Goal: Information Seeking & Learning: Check status

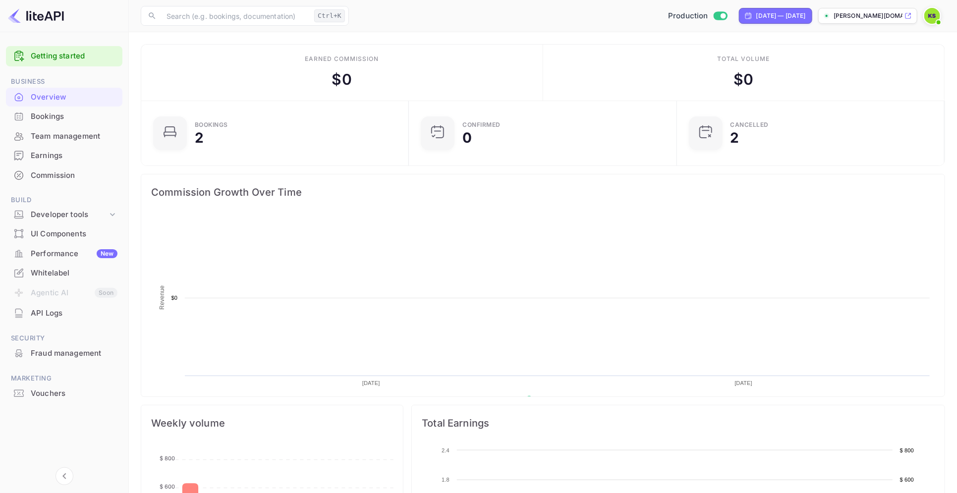
scroll to position [151, 252]
click at [46, 157] on div "Earnings" at bounding box center [74, 155] width 87 height 11
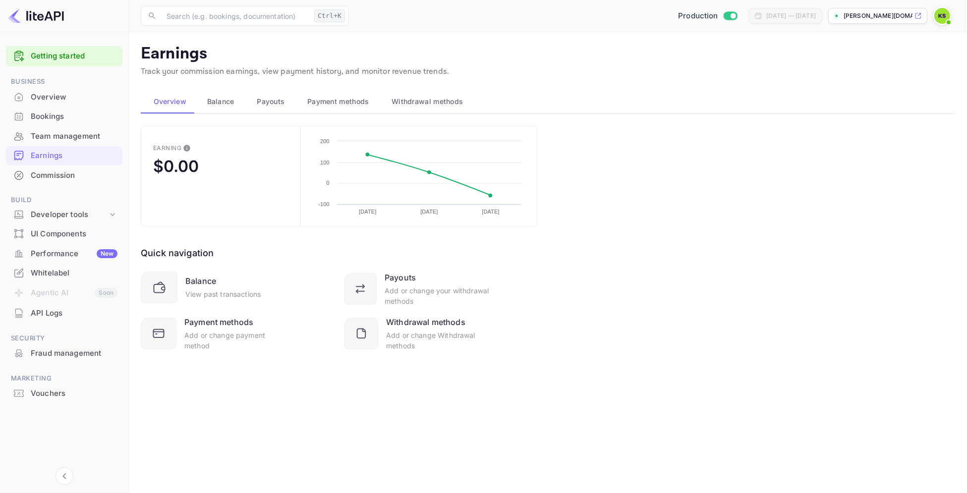
click at [214, 102] on span "Balance" at bounding box center [220, 102] width 27 height 12
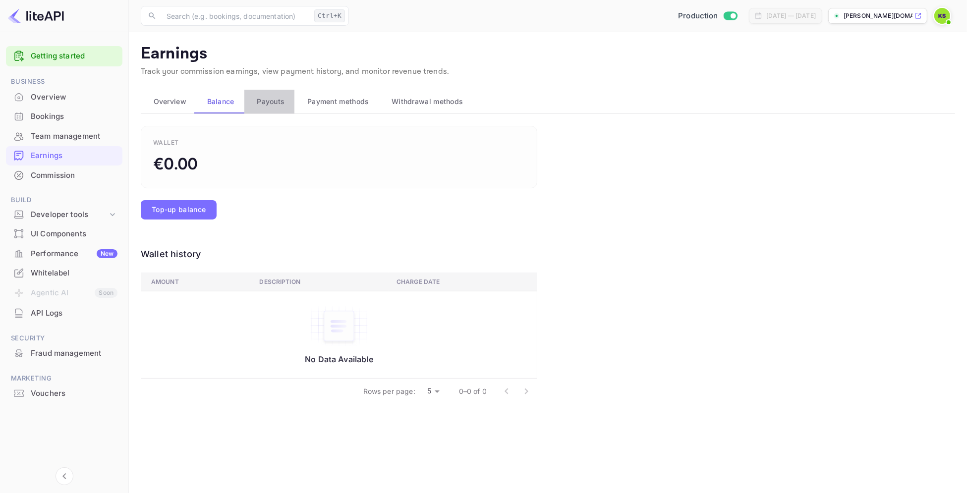
click at [268, 103] on span "Payouts" at bounding box center [271, 102] width 28 height 12
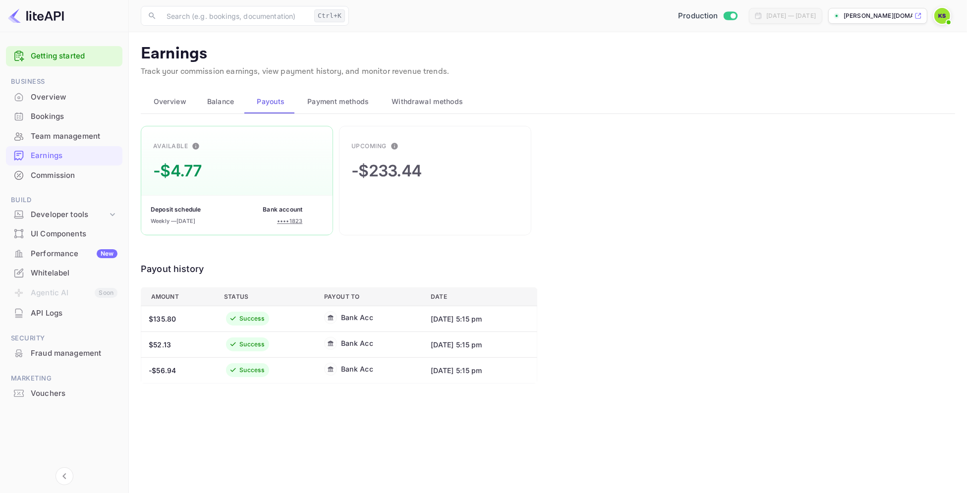
click at [352, 102] on span "Payment methods" at bounding box center [338, 102] width 62 height 12
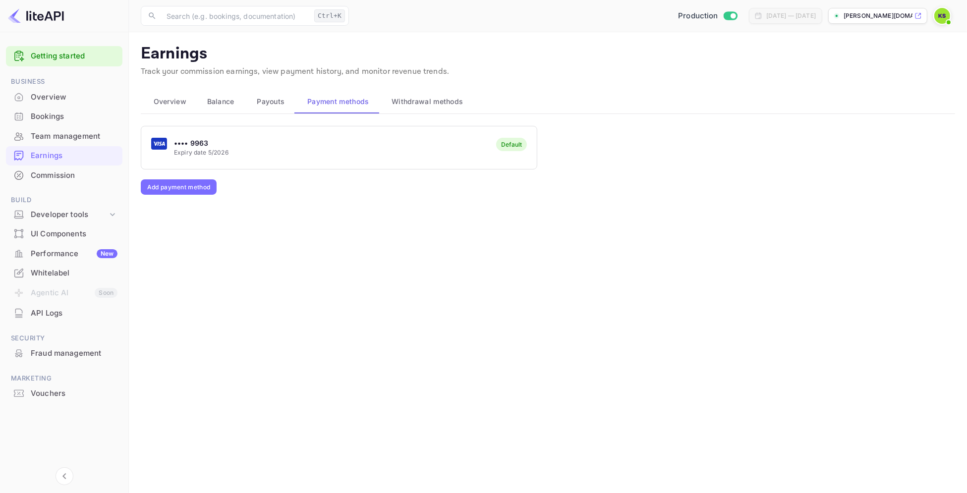
click at [423, 99] on span "Withdrawal methods" at bounding box center [427, 102] width 71 height 12
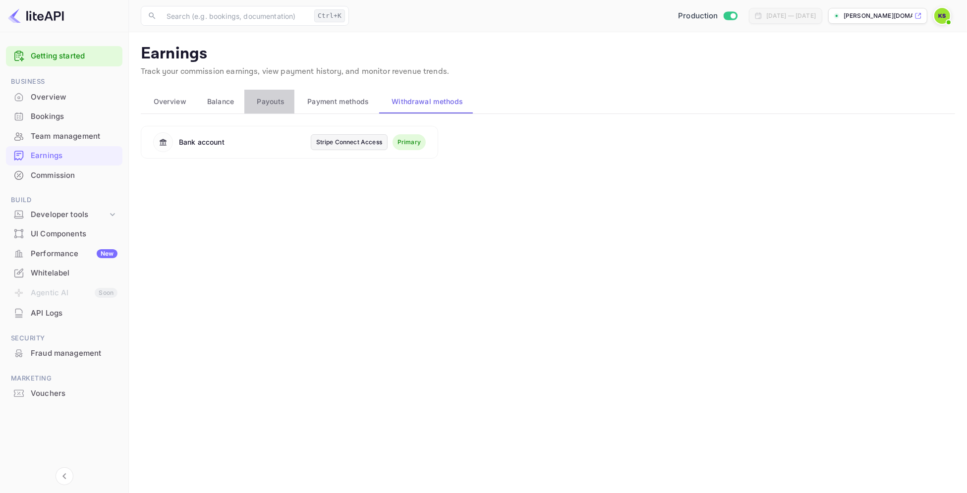
click at [264, 106] on span "Payouts" at bounding box center [271, 102] width 28 height 12
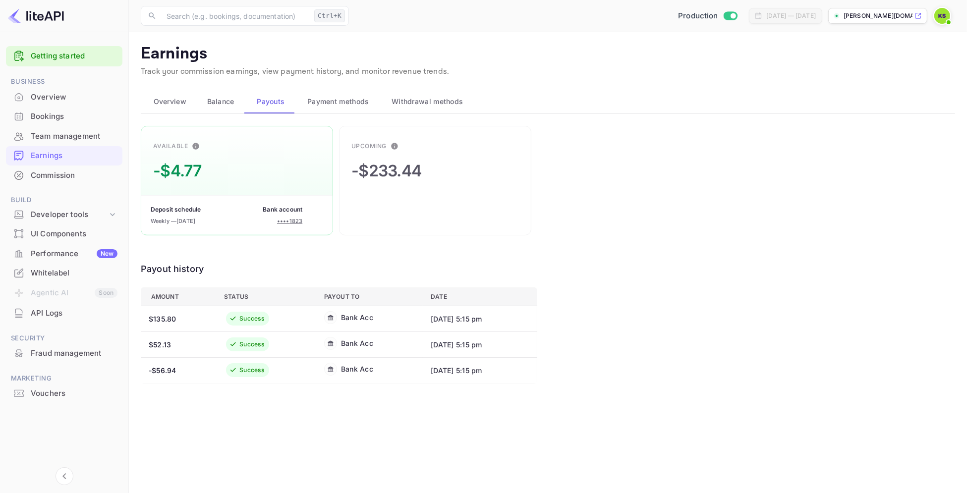
click at [46, 176] on div "Commission" at bounding box center [74, 175] width 87 height 11
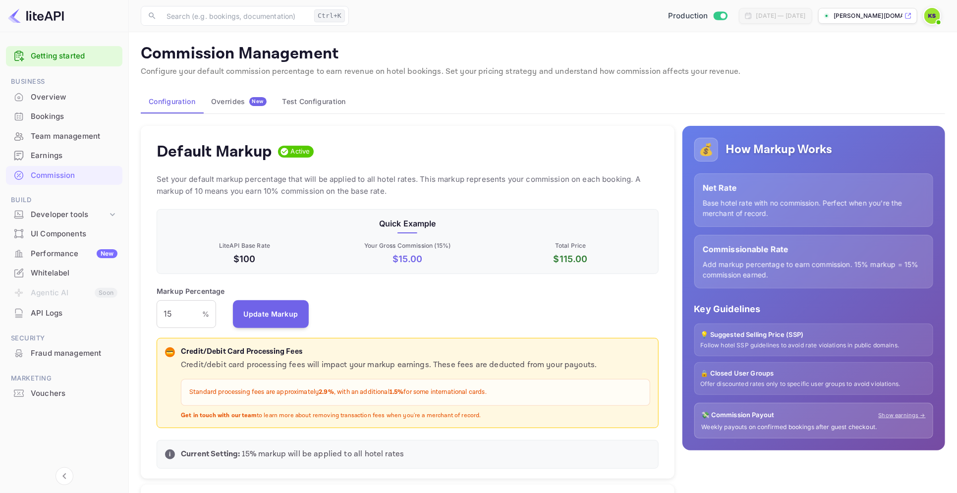
click at [335, 103] on button "Test Configuration" at bounding box center [314, 102] width 79 height 24
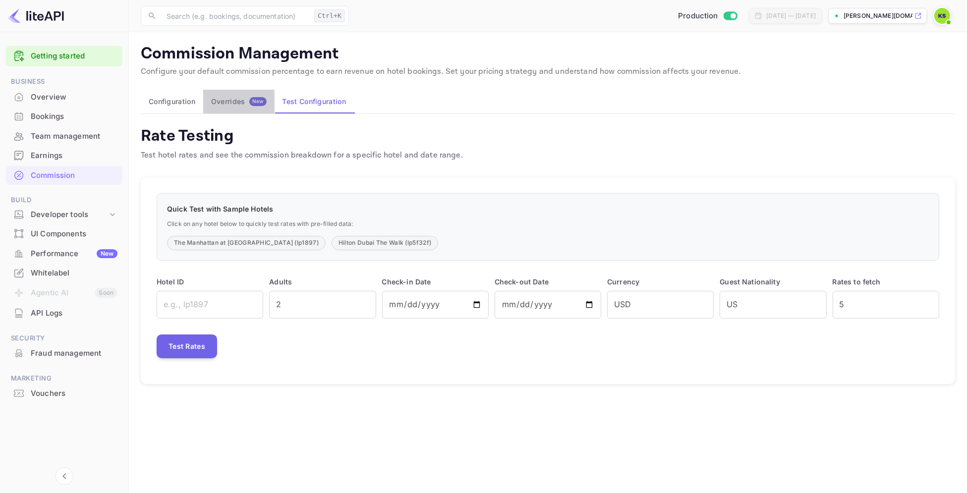
click at [228, 105] on div "Overrides New" at bounding box center [239, 101] width 56 height 9
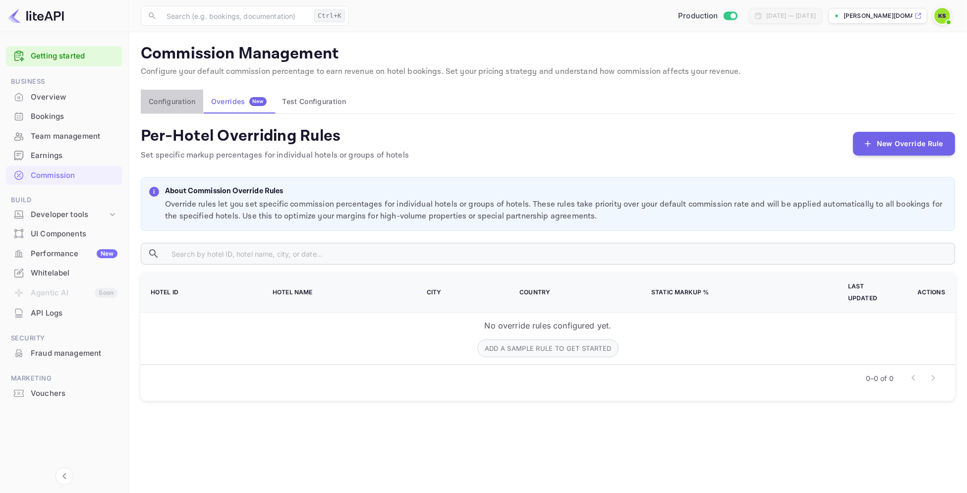
click at [179, 105] on button "Configuration" at bounding box center [172, 102] width 62 height 24
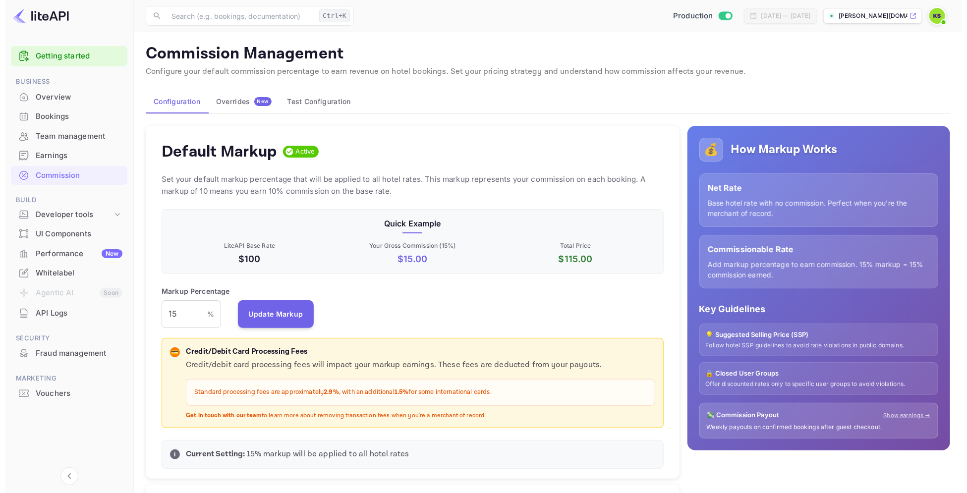
scroll to position [166, 492]
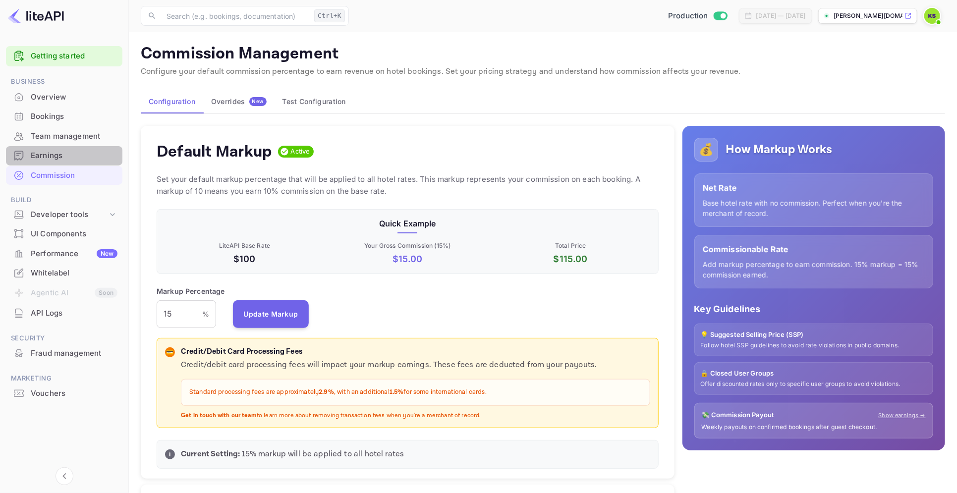
click at [41, 157] on div "Earnings" at bounding box center [74, 155] width 87 height 11
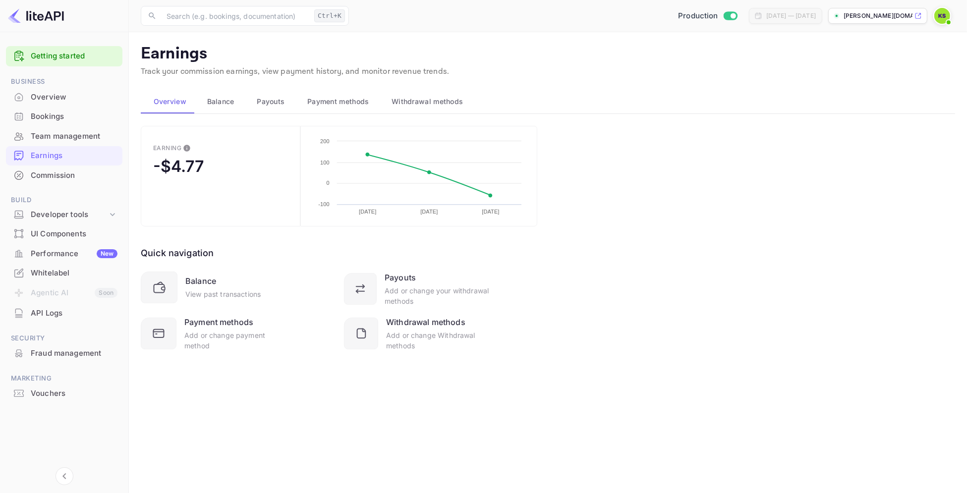
click at [223, 97] on span "Balance" at bounding box center [220, 102] width 27 height 12
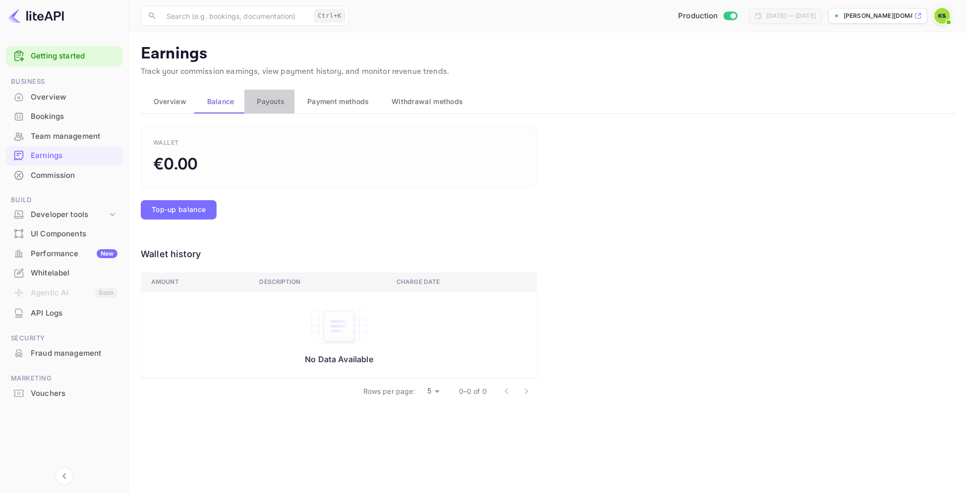
click at [278, 97] on span "Payouts" at bounding box center [271, 102] width 28 height 12
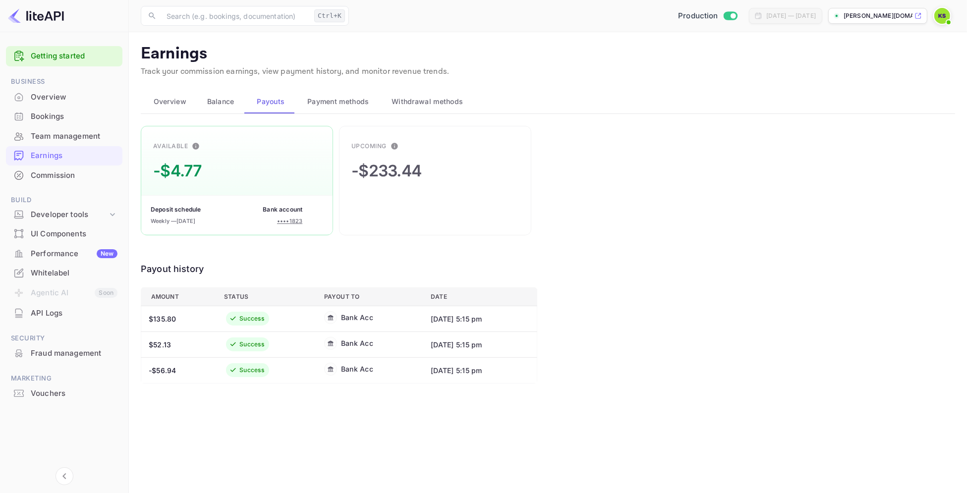
click at [412, 97] on span "Withdrawal methods" at bounding box center [427, 102] width 71 height 12
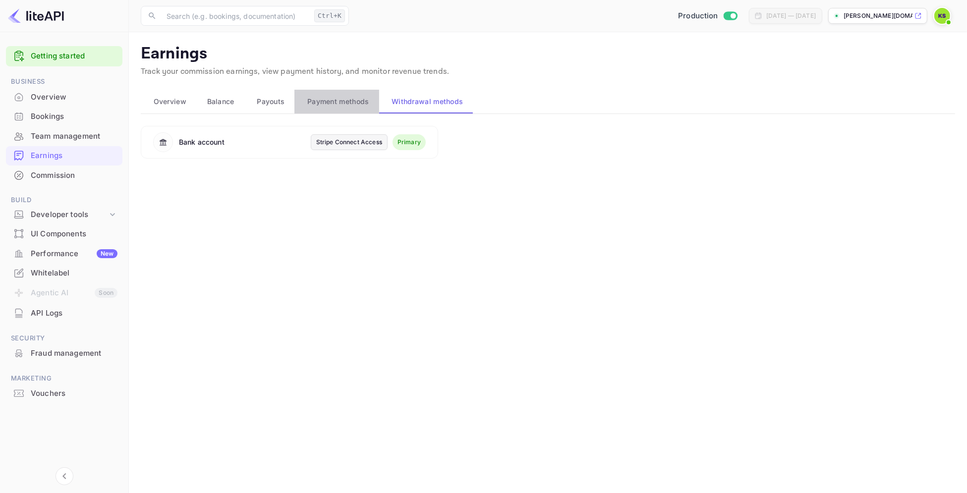
click at [338, 105] on span "Payment methods" at bounding box center [338, 102] width 62 height 12
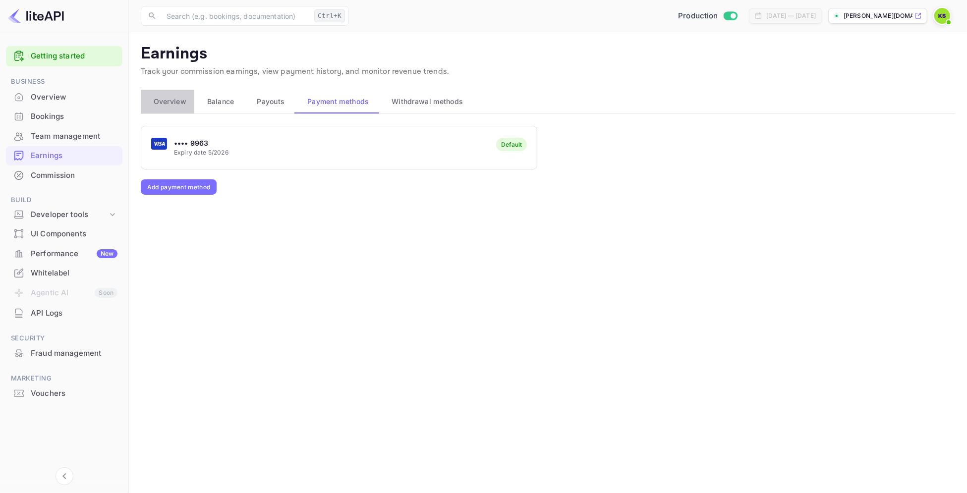
click at [169, 103] on span "Overview" at bounding box center [170, 102] width 33 height 12
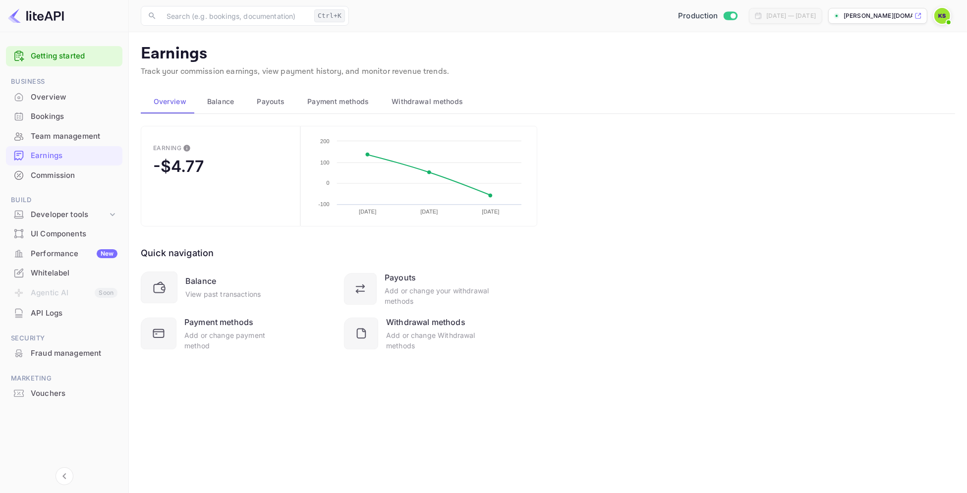
click at [221, 102] on span "Balance" at bounding box center [220, 102] width 27 height 12
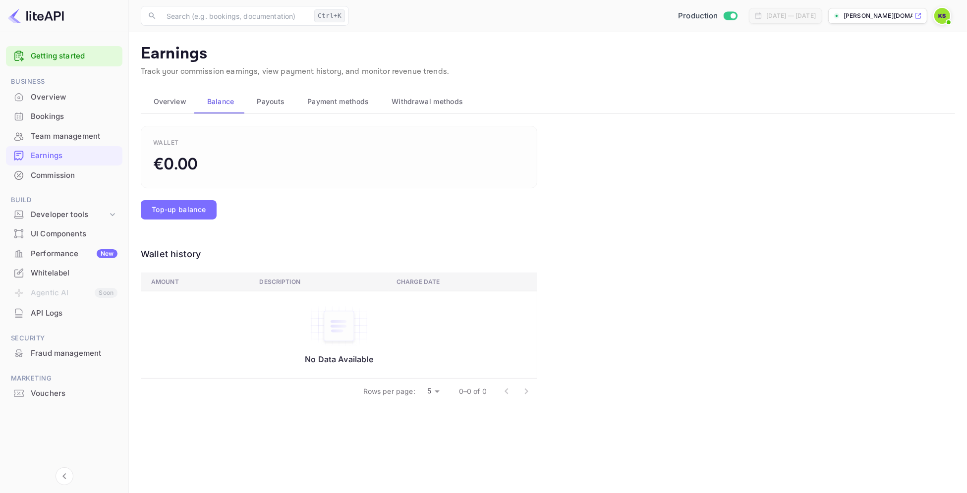
click at [268, 102] on span "Payouts" at bounding box center [271, 102] width 28 height 12
